Goal: Transaction & Acquisition: Purchase product/service

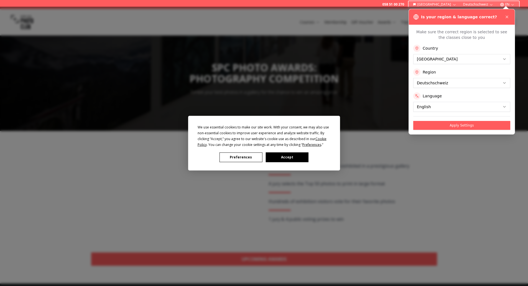
click at [450, 126] on div "We use essential cookies to make our site work. With your consent, we may also …" at bounding box center [264, 143] width 528 height 286
click at [506, 17] on div "We use essential cookies to make our site work. With your consent, we may also …" at bounding box center [264, 143] width 528 height 286
click at [286, 157] on button "Accept" at bounding box center [287, 157] width 43 height 10
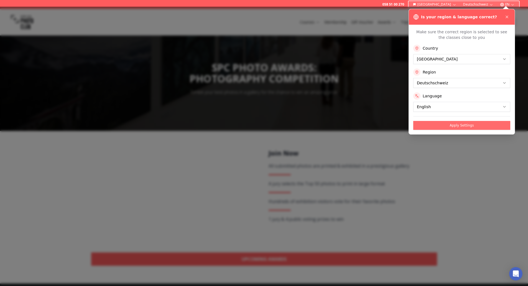
click at [441, 125] on button "Apply Settings" at bounding box center [461, 125] width 97 height 9
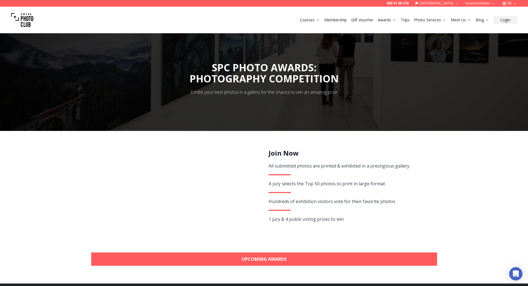
click at [27, 15] on img at bounding box center [22, 20] width 22 height 22
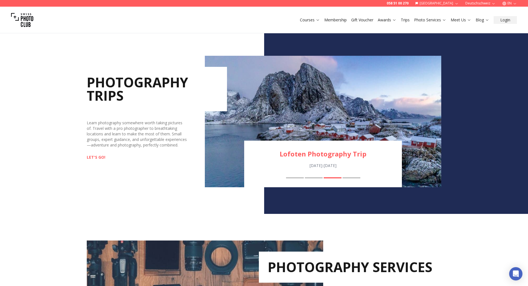
scroll to position [554, 0]
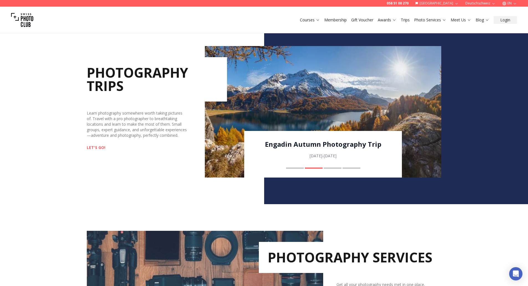
click at [315, 144] on link "Engadin Autumn Photography Trip" at bounding box center [323, 144] width 158 height 9
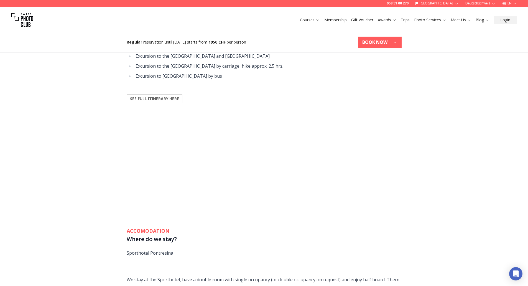
scroll to position [443, 0]
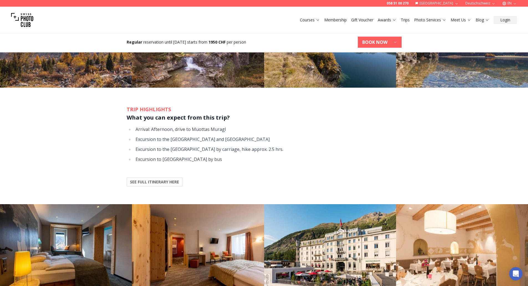
click at [154, 184] on b "SEE FULL ITINERARY HERE" at bounding box center [154, 182] width 49 height 6
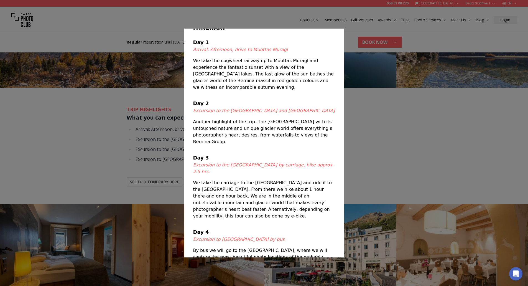
scroll to position [19, 0]
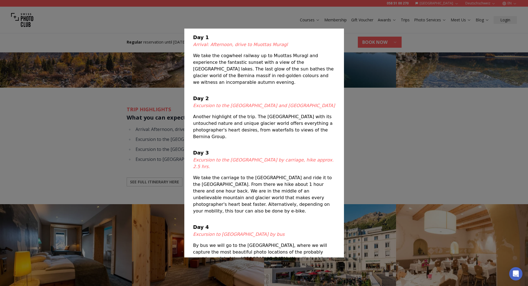
click at [395, 122] on div at bounding box center [264, 143] width 528 height 286
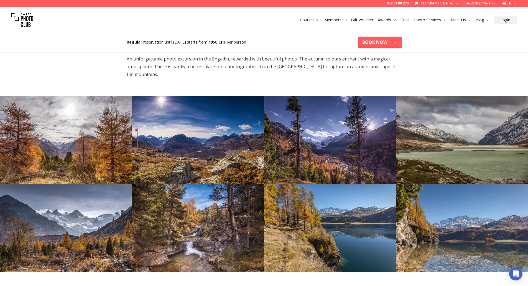
scroll to position [277, 0]
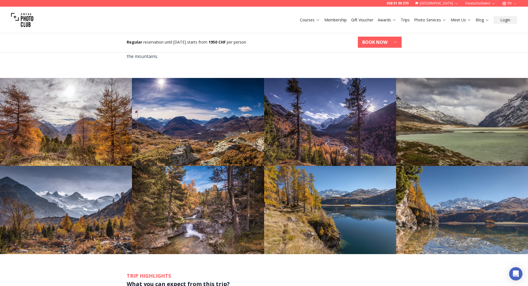
click at [63, 139] on img at bounding box center [66, 122] width 132 height 88
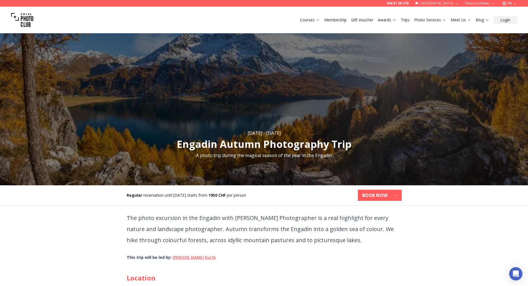
scroll to position [0, 0]
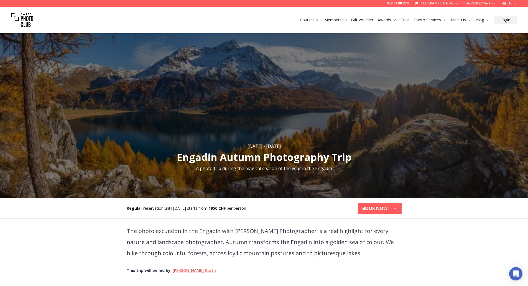
click at [275, 126] on img "1 / 1" at bounding box center [264, 113] width 528 height 172
click at [343, 20] on link "Membership" at bounding box center [335, 20] width 22 height 6
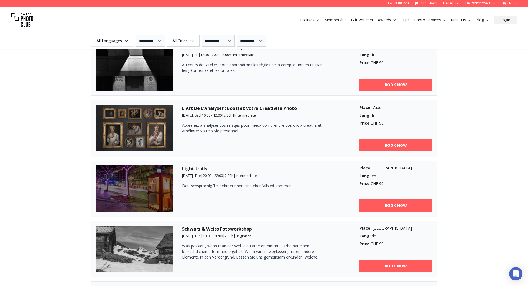
scroll to position [665, 0]
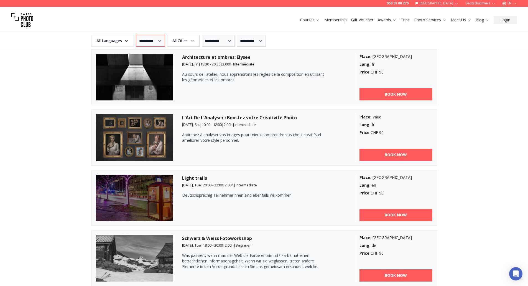
click at [154, 43] on select "**********" at bounding box center [150, 41] width 29 height 12
click at [345, 55] on h3 "Architecture et ombres: Elysee" at bounding box center [264, 57] width 164 height 7
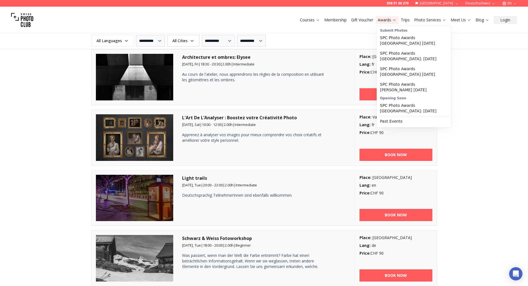
click at [389, 18] on link "Awards" at bounding box center [387, 20] width 19 height 6
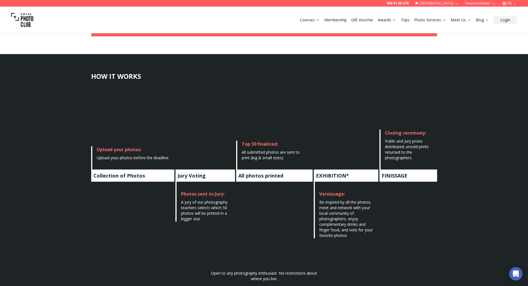
scroll to position [277, 0]
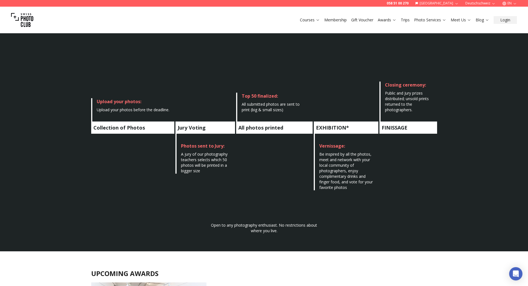
click at [112, 110] on div "Upload your photos before the deadline." at bounding box center [133, 110] width 73 height 6
click at [116, 128] on h4 "Collection of Photos" at bounding box center [132, 127] width 83 height 12
drag, startPoint x: 206, startPoint y: 164, endPoint x: 214, endPoint y: 150, distance: 16.5
click at [214, 150] on div "Photos sent to Jury: A jury of our photography teachers selects which 50 photos…" at bounding box center [205, 154] width 60 height 40
copy div "graphy teachers selects which 50 photos will be"
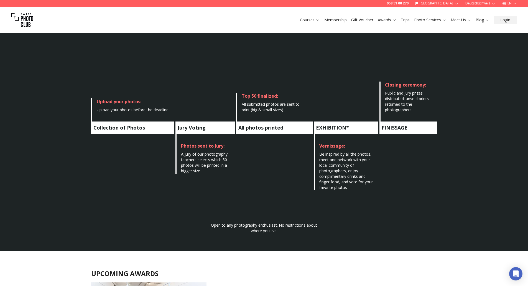
drag, startPoint x: 262, startPoint y: 99, endPoint x: 269, endPoint y: 96, distance: 7.5
click at [264, 99] on div "Top 50 finalized:" at bounding box center [275, 96] width 67 height 7
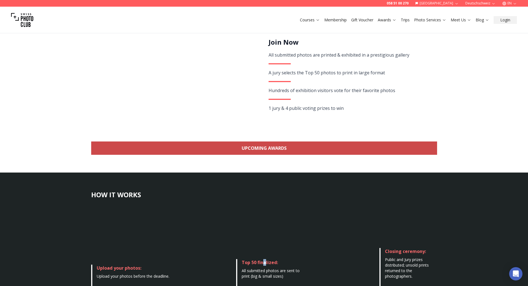
click at [256, 149] on link "Upcoming Awards" at bounding box center [264, 147] width 346 height 13
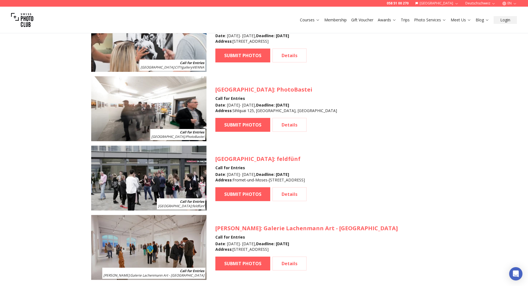
scroll to position [631, 0]
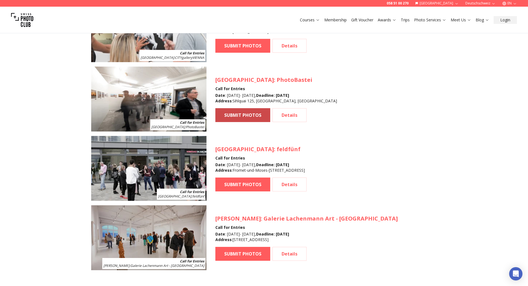
click at [244, 115] on link "SUBMIT PHOTOS" at bounding box center [242, 115] width 55 height 14
